Goal: Navigation & Orientation: Find specific page/section

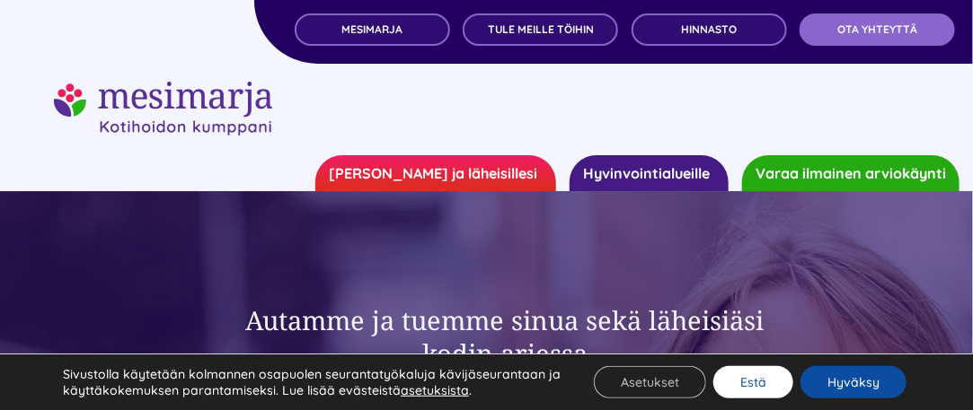
click at [772, 380] on button "Estä" at bounding box center [753, 382] width 80 height 32
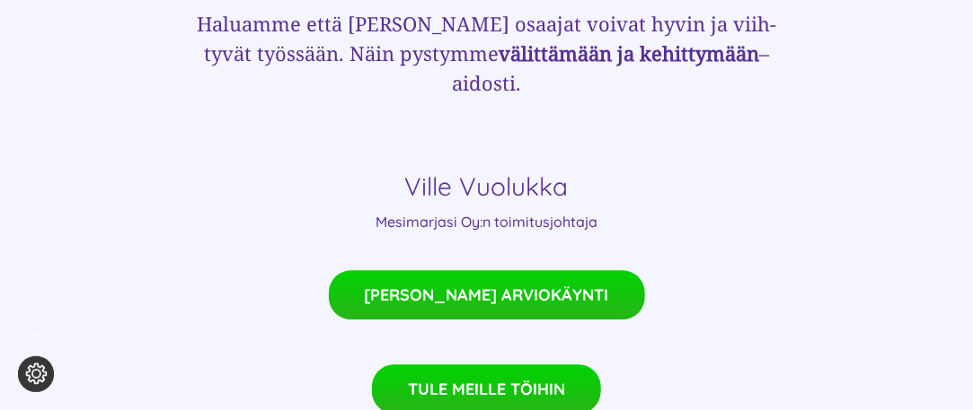
scroll to position [1437, 0]
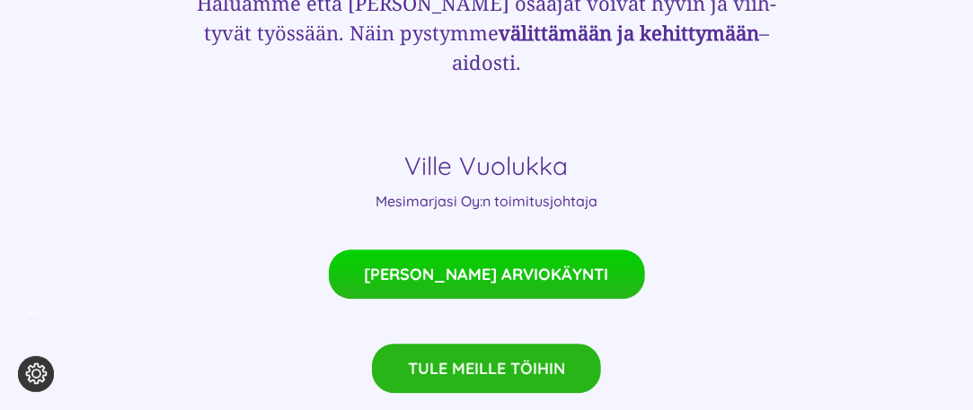
click at [476, 344] on link "TULE MEILLE TÖIHIN" at bounding box center [486, 368] width 229 height 49
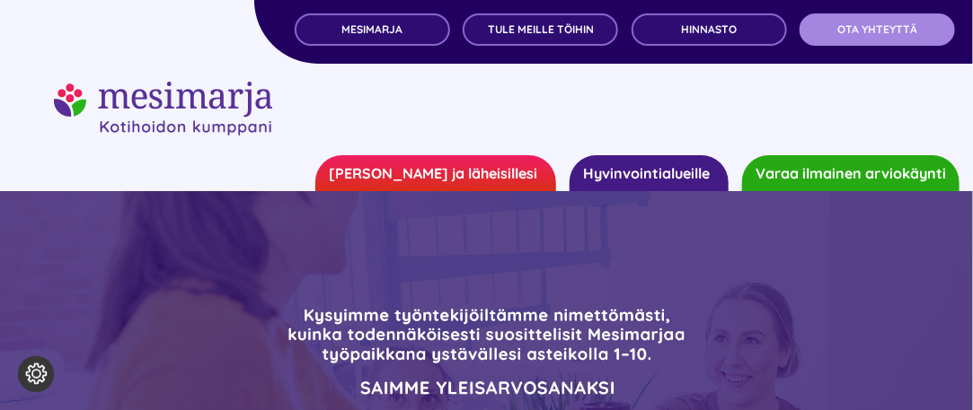
click at [899, 36] on link "OTA YHTEYTTÄ" at bounding box center [876, 29] width 155 height 32
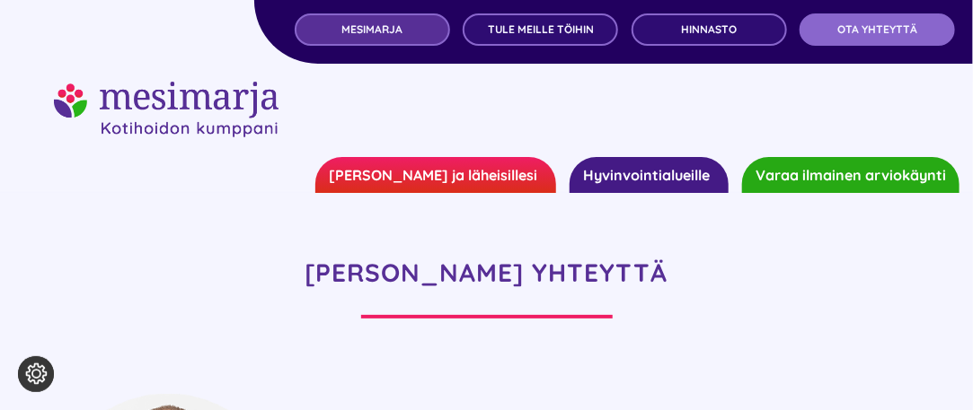
click at [383, 26] on span "MESIMARJA" at bounding box center [371, 29] width 61 height 13
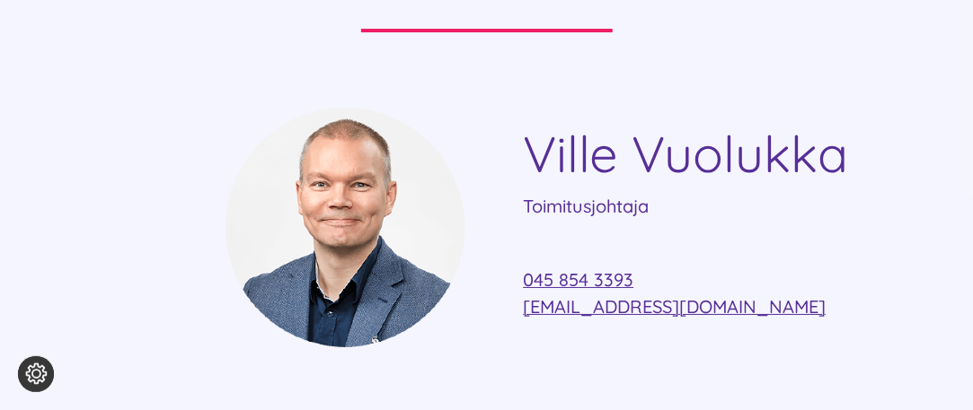
scroll to position [4490, 0]
